Goal: Task Accomplishment & Management: Manage account settings

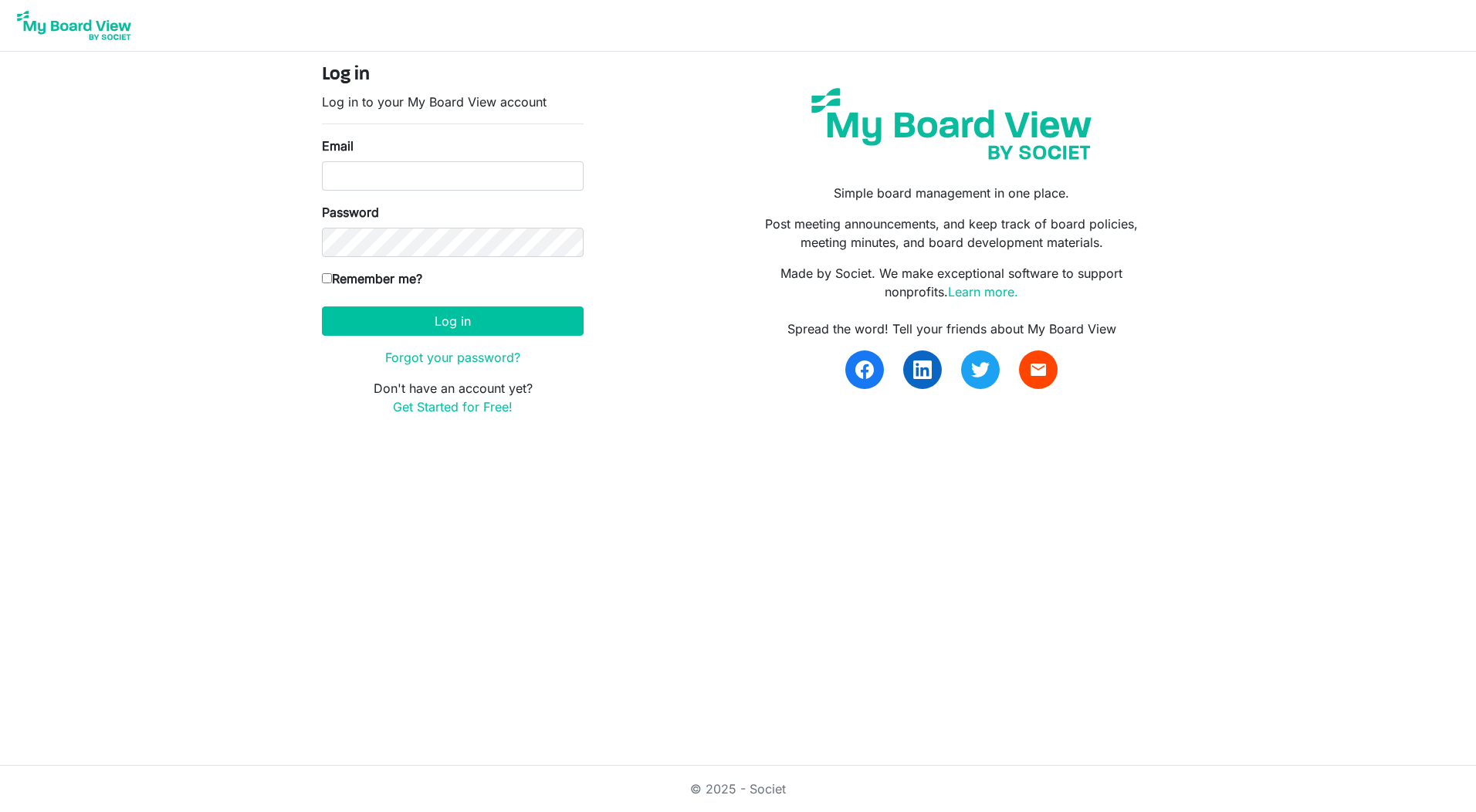
click at [350, 145] on label "Email" at bounding box center [337, 145] width 31 height 18
click at [350, 162] on input "Email" at bounding box center [452, 176] width 262 height 29
click at [341, 170] on input "Email" at bounding box center [452, 176] width 262 height 29
click at [387, 171] on input "Email" at bounding box center [452, 176] width 262 height 29
type input "misscarswell@yahoo.com"
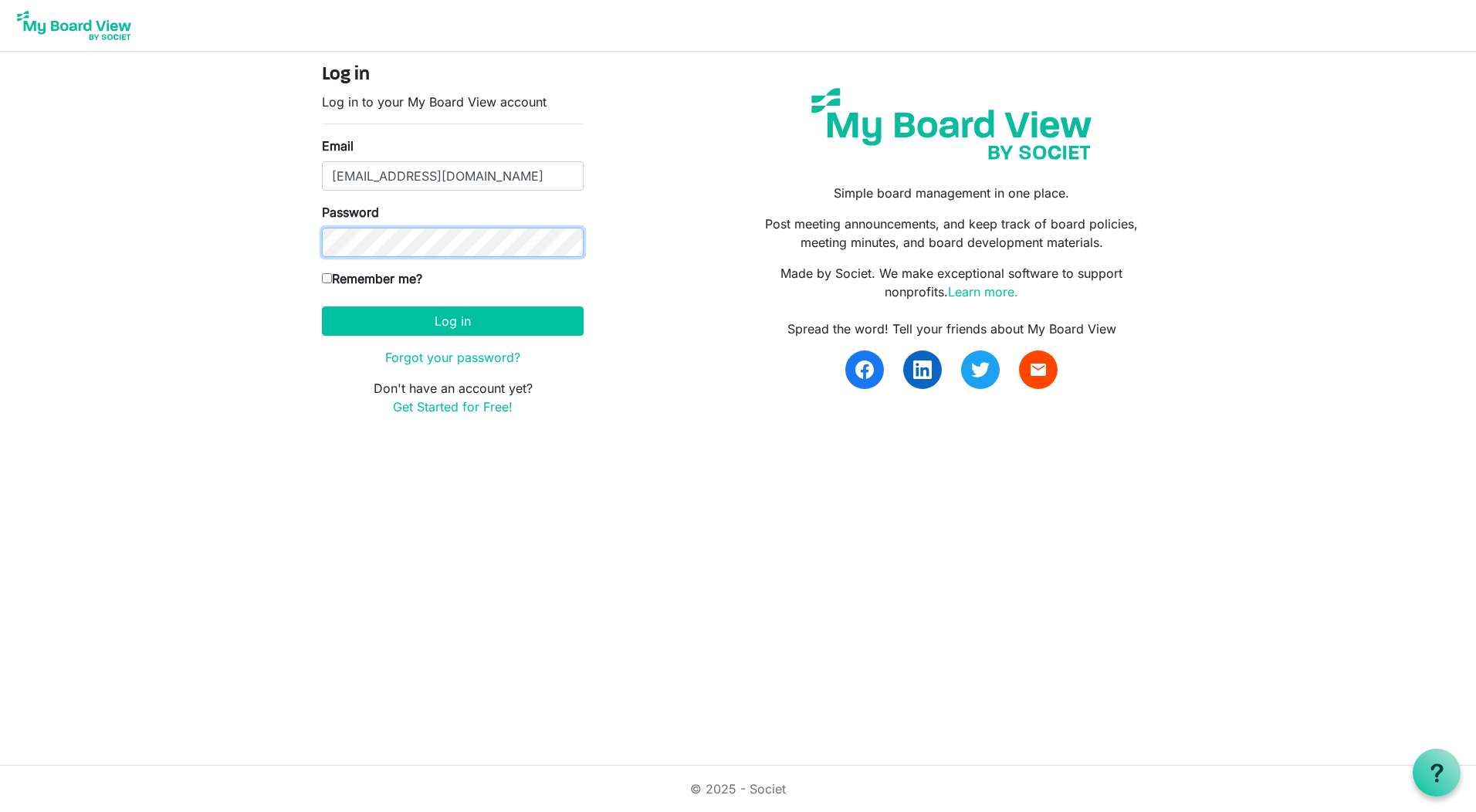
click at [321, 306] on button "Log in" at bounding box center [452, 320] width 262 height 29
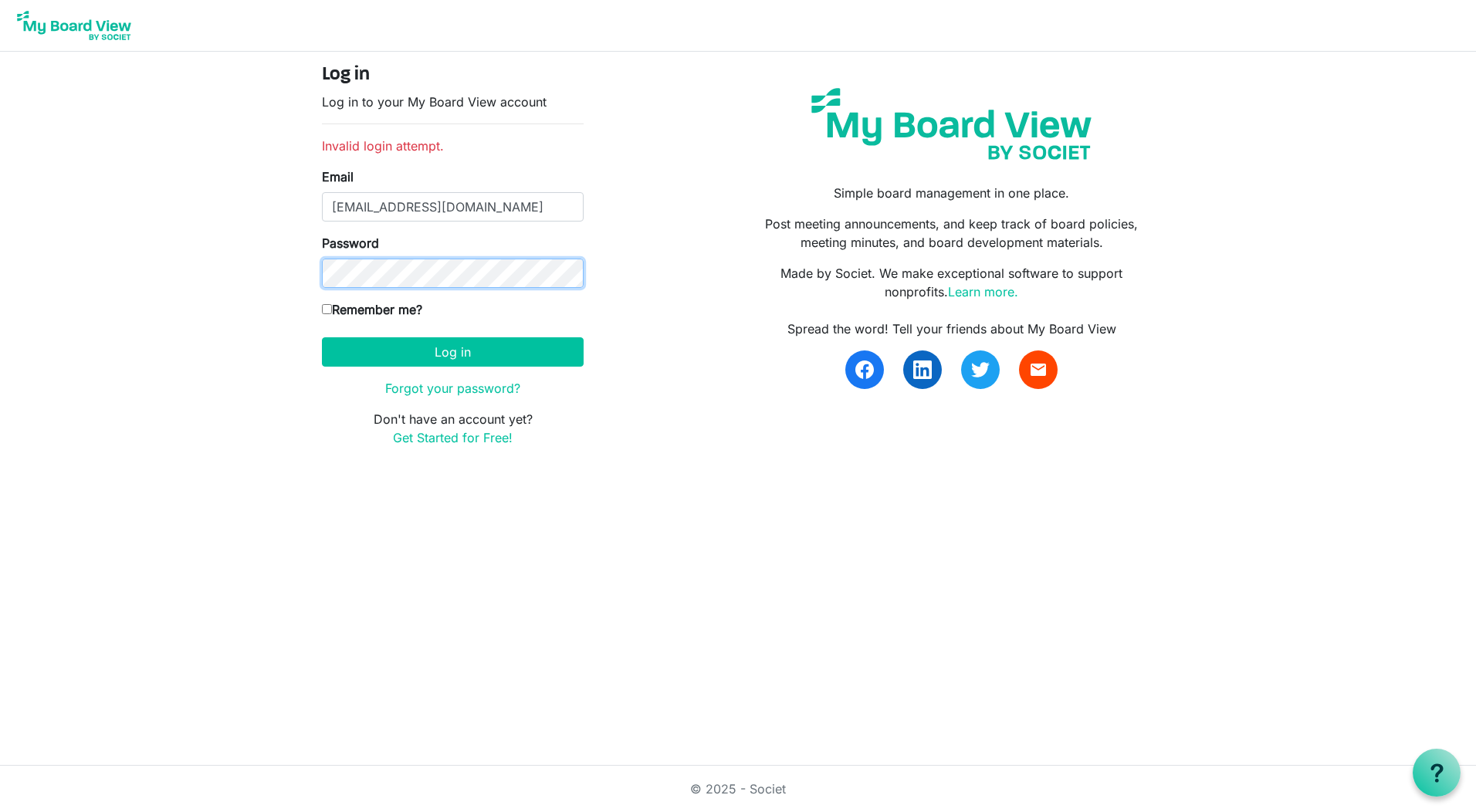
click at [321, 338] on button "Log in" at bounding box center [452, 352] width 262 height 29
click at [477, 392] on link "Forgot your password?" at bounding box center [453, 388] width 135 height 15
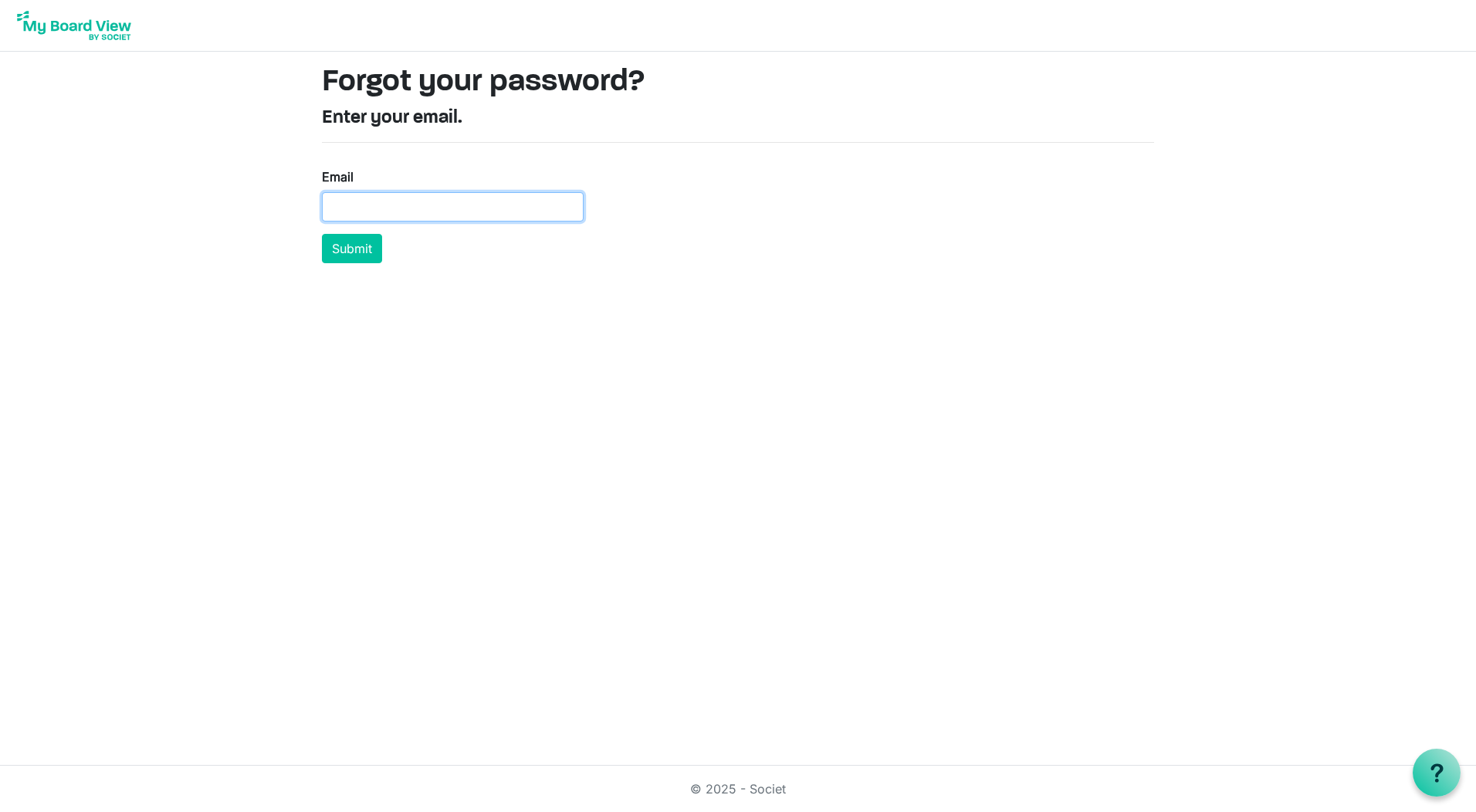
click at [360, 194] on input "Email" at bounding box center [452, 206] width 262 height 29
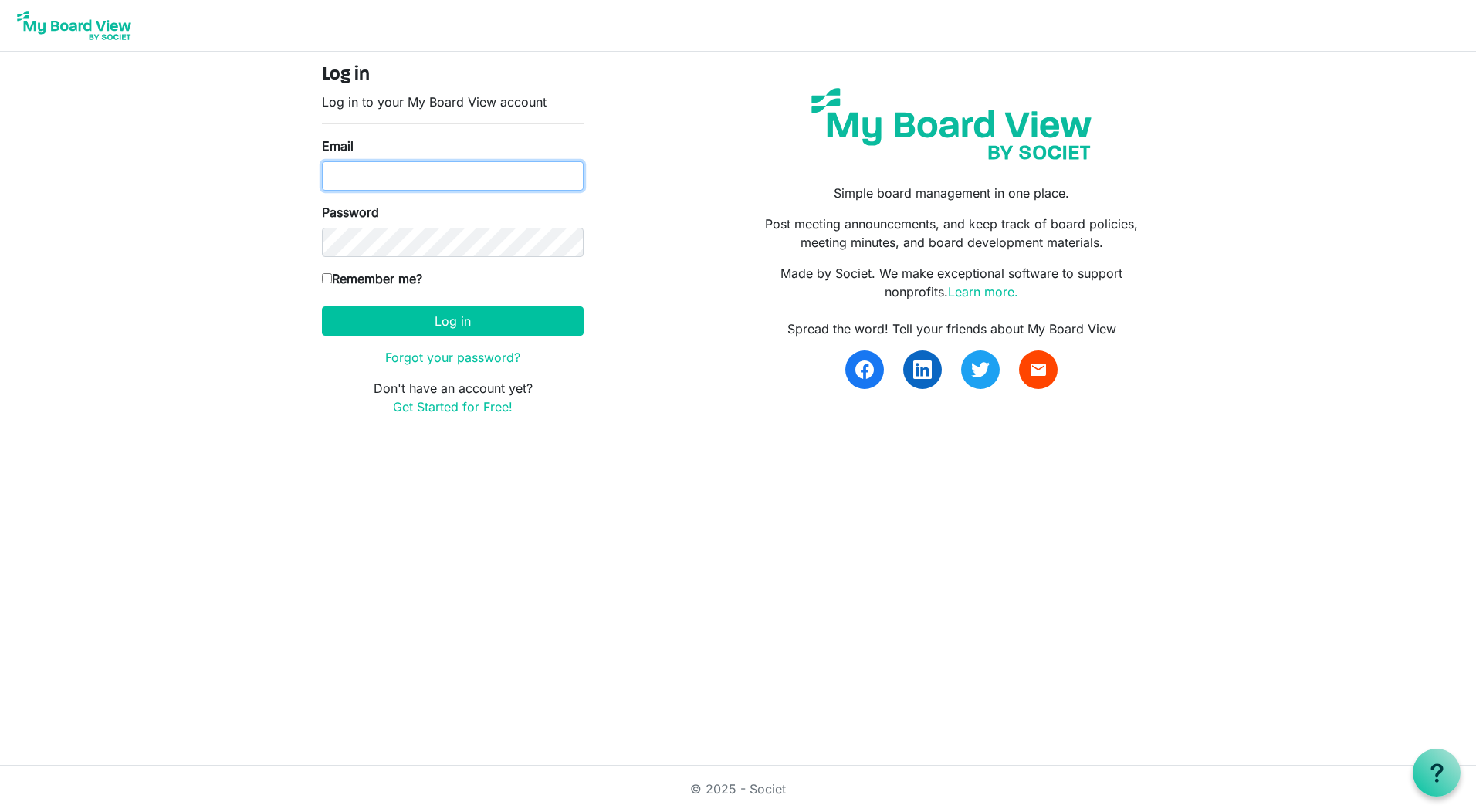
click at [359, 173] on input "Email" at bounding box center [452, 176] width 262 height 29
type input "awilson@augustapha.org"
click at [321, 306] on button "Log in" at bounding box center [452, 320] width 262 height 29
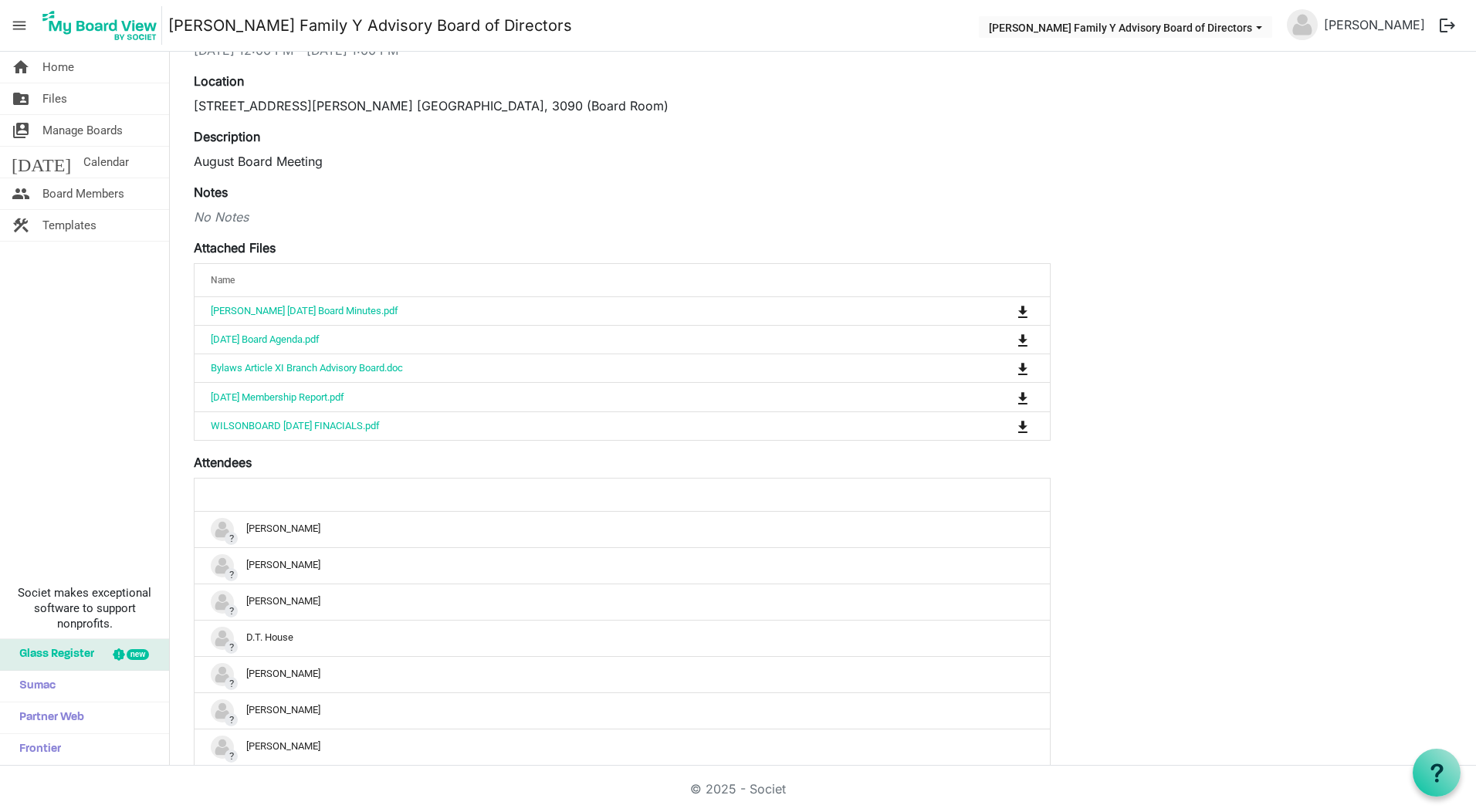
scroll to position [95, 0]
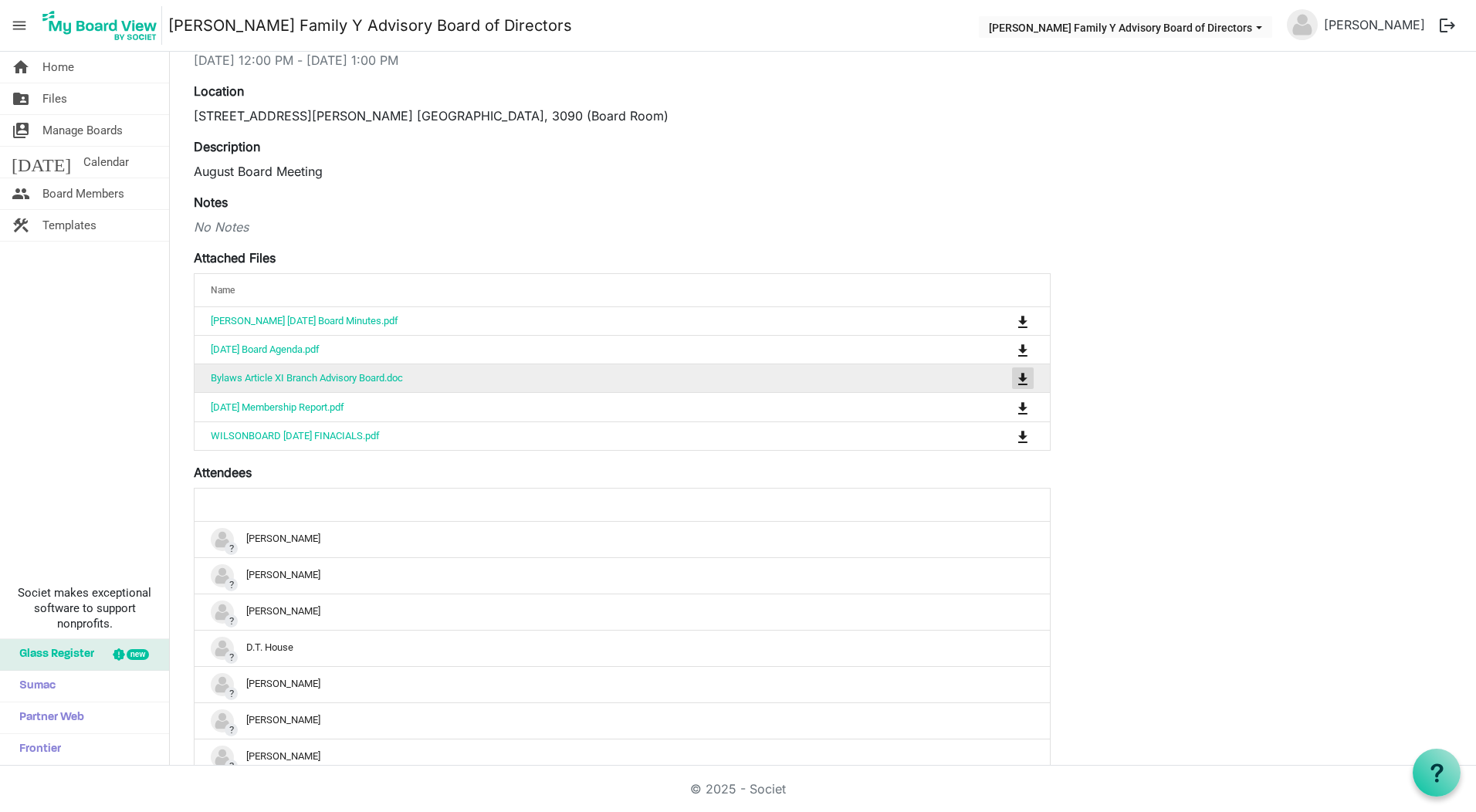
click at [1023, 379] on span "is Command column column header" at bounding box center [1022, 378] width 10 height 12
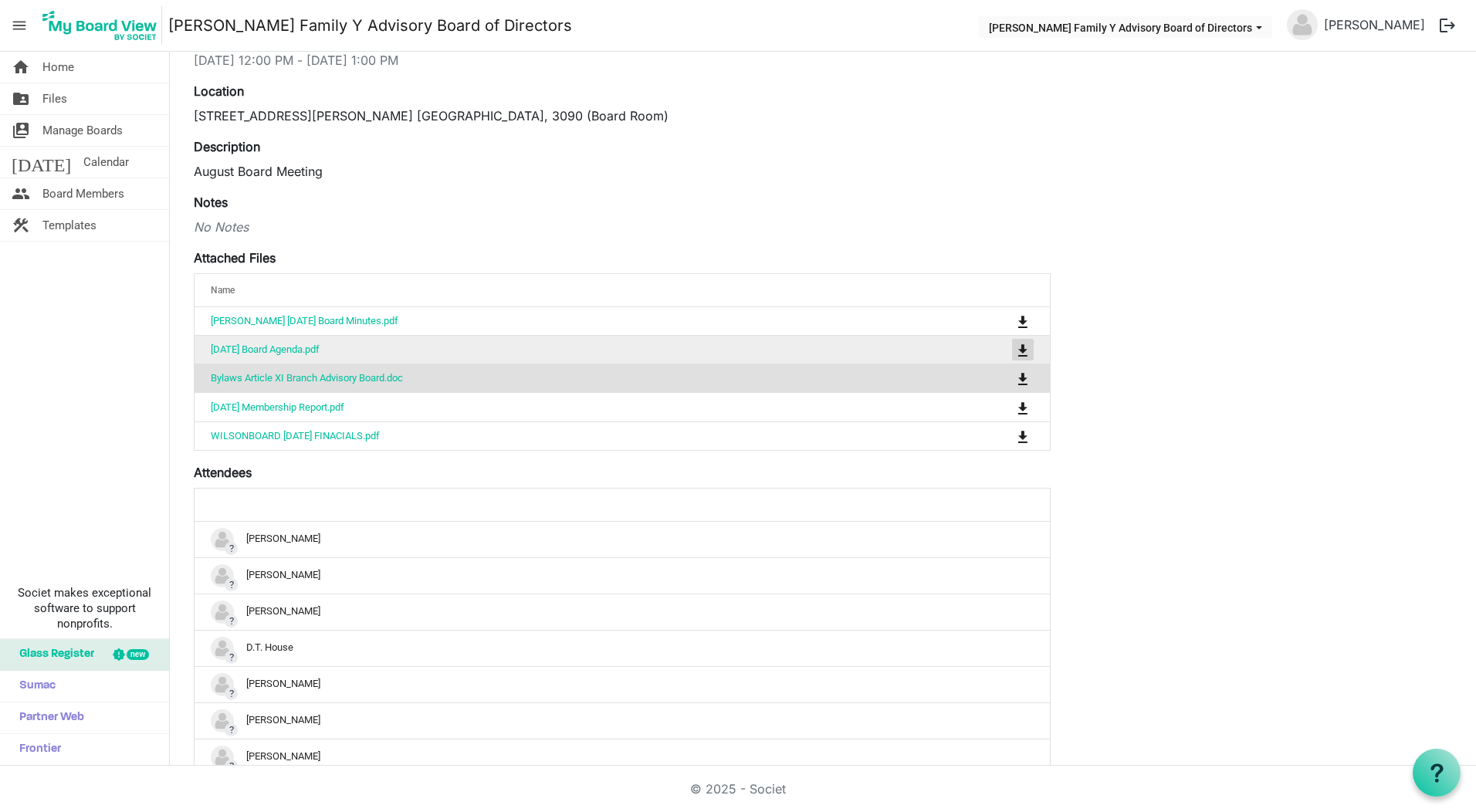
click at [1023, 354] on span "is Command column column header" at bounding box center [1022, 350] width 10 height 12
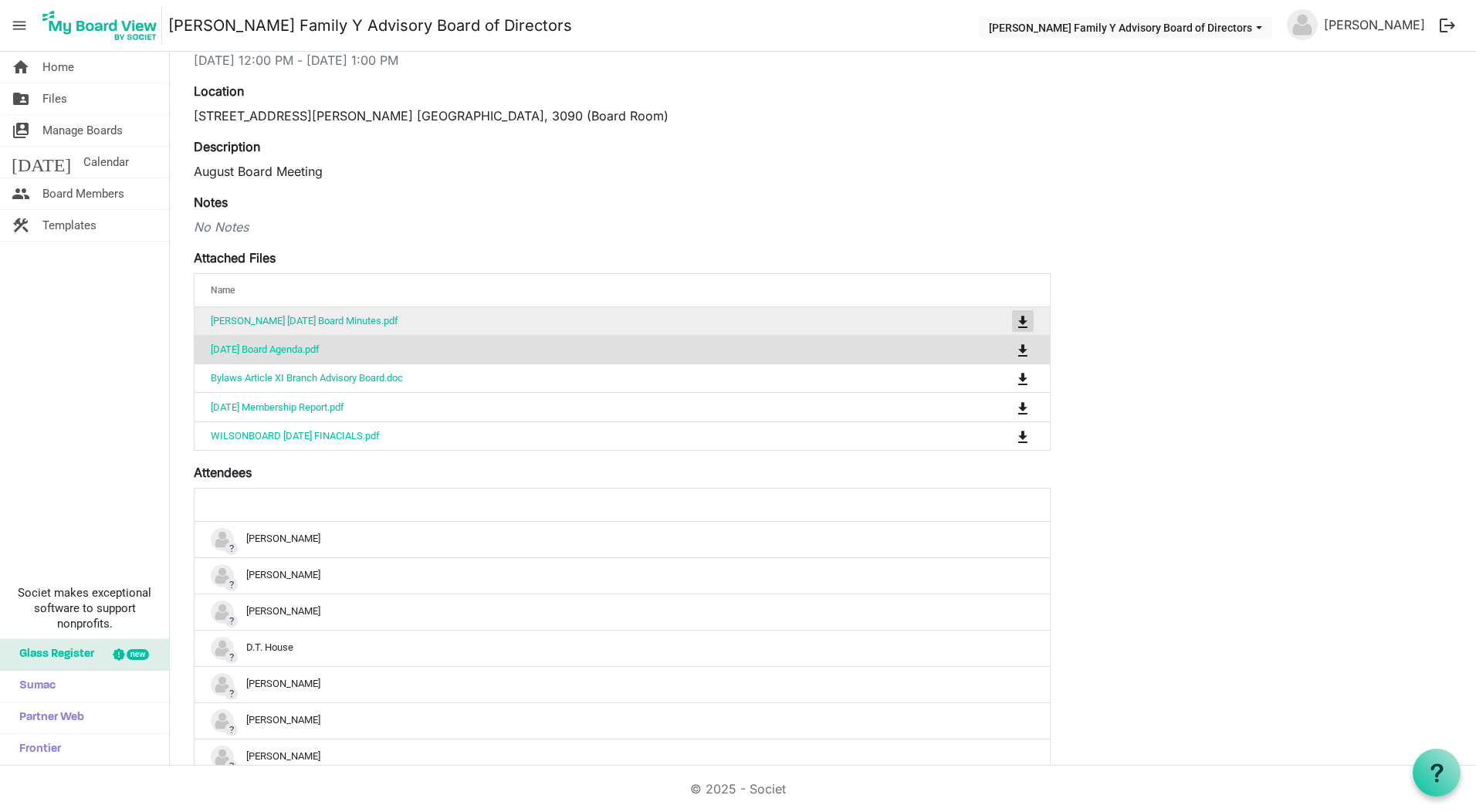
click at [1021, 320] on span "is Command column column header" at bounding box center [1022, 321] width 10 height 12
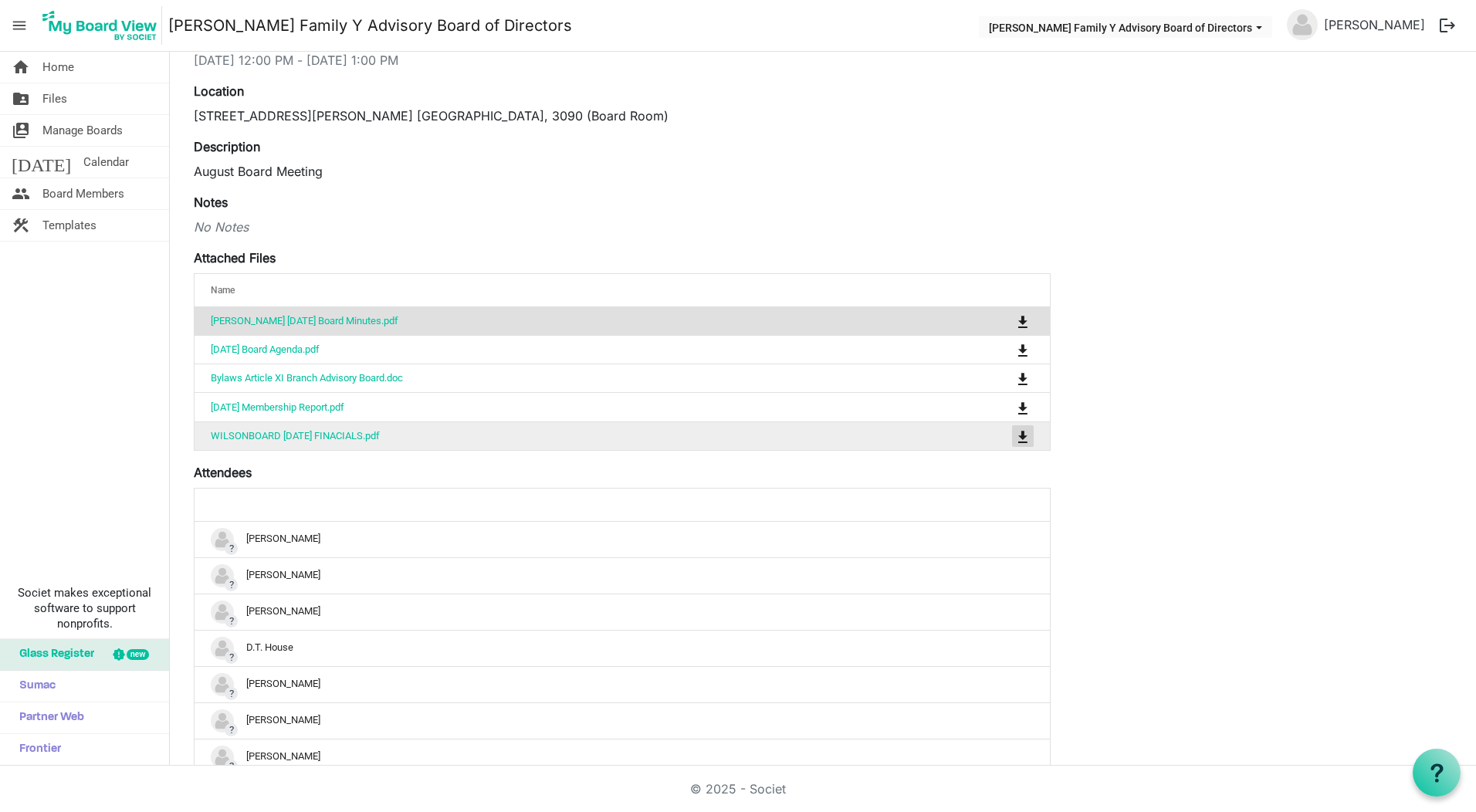
click at [1027, 433] on span "is Command column column header" at bounding box center [1022, 436] width 10 height 12
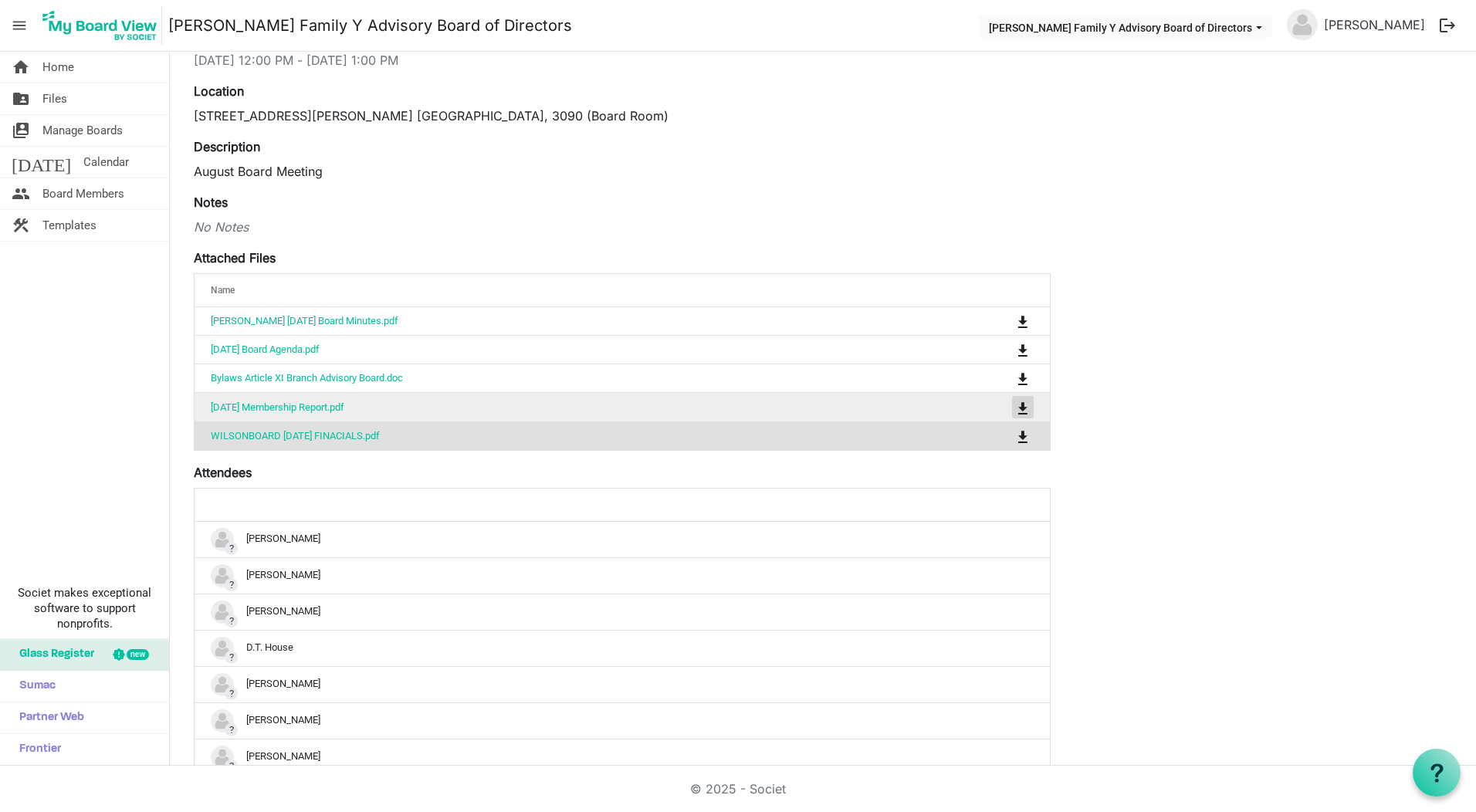
click at [1019, 406] on span "is Command column column header" at bounding box center [1022, 408] width 10 height 12
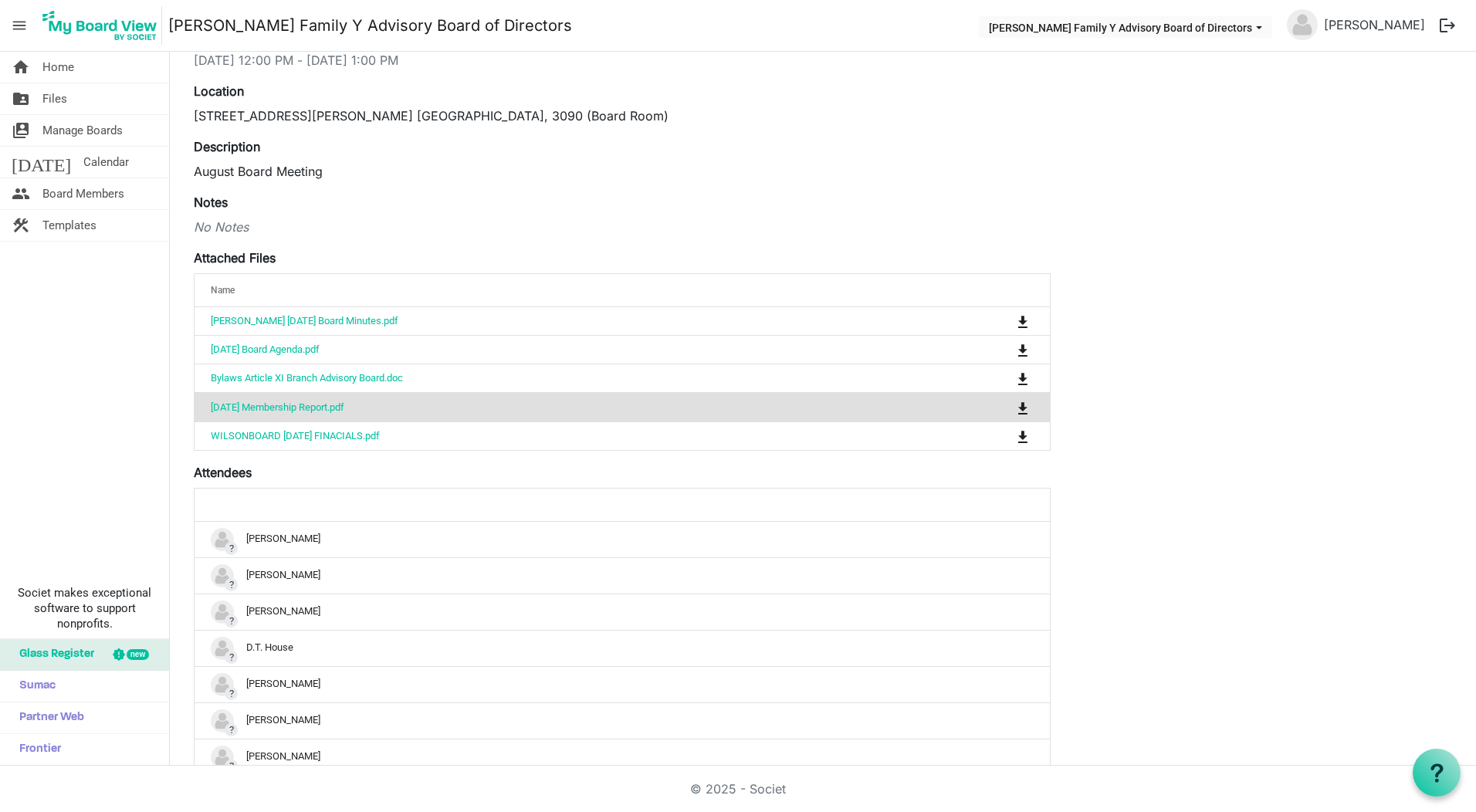
click at [734, 197] on div "Notes No Notes" at bounding box center [622, 214] width 857 height 43
click at [98, 22] on img at bounding box center [100, 25] width 125 height 39
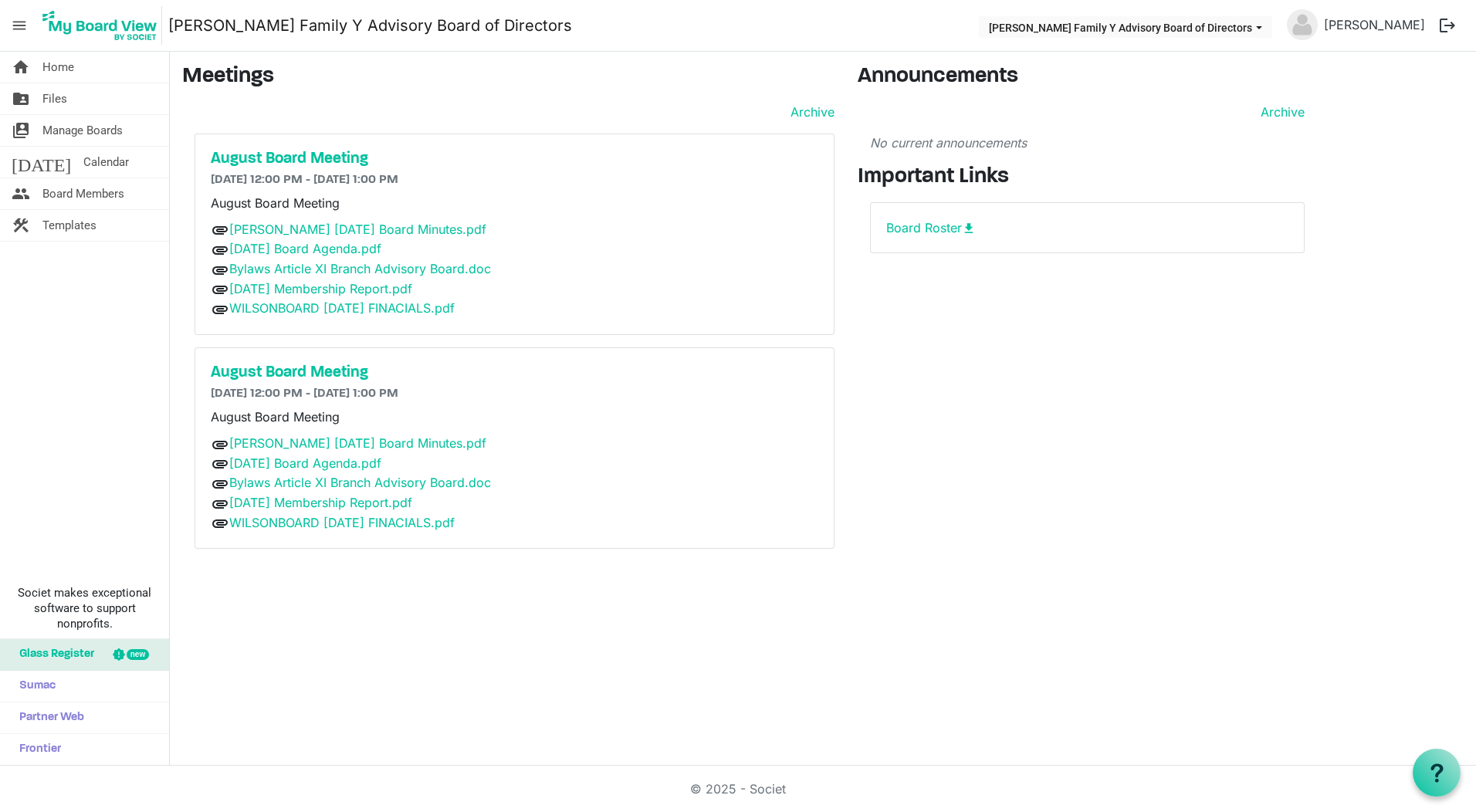
click at [1440, 23] on button "logout" at bounding box center [1447, 26] width 32 height 32
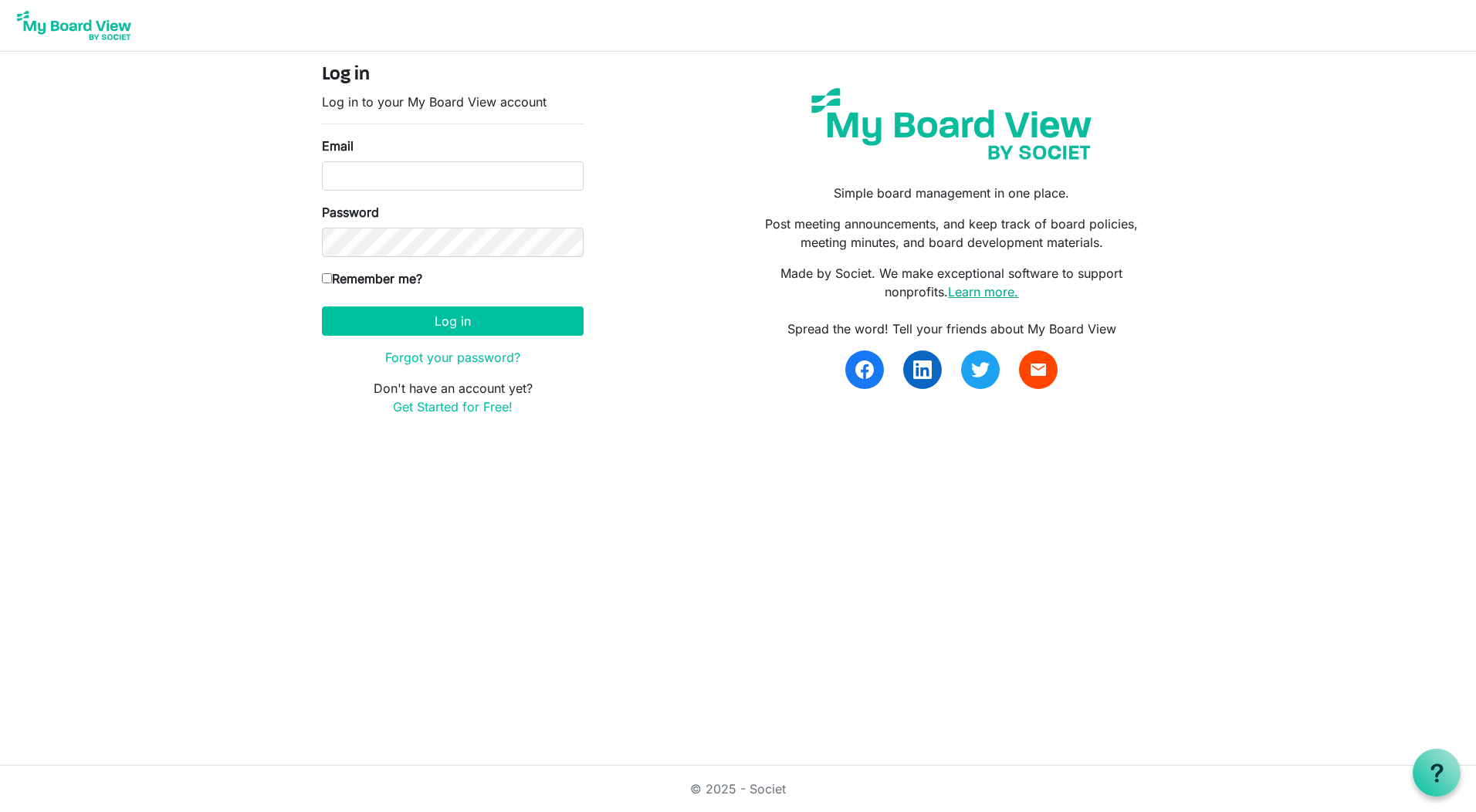
click at [980, 296] on link "Learn more." at bounding box center [983, 292] width 70 height 15
